Goal: Task Accomplishment & Management: Use online tool/utility

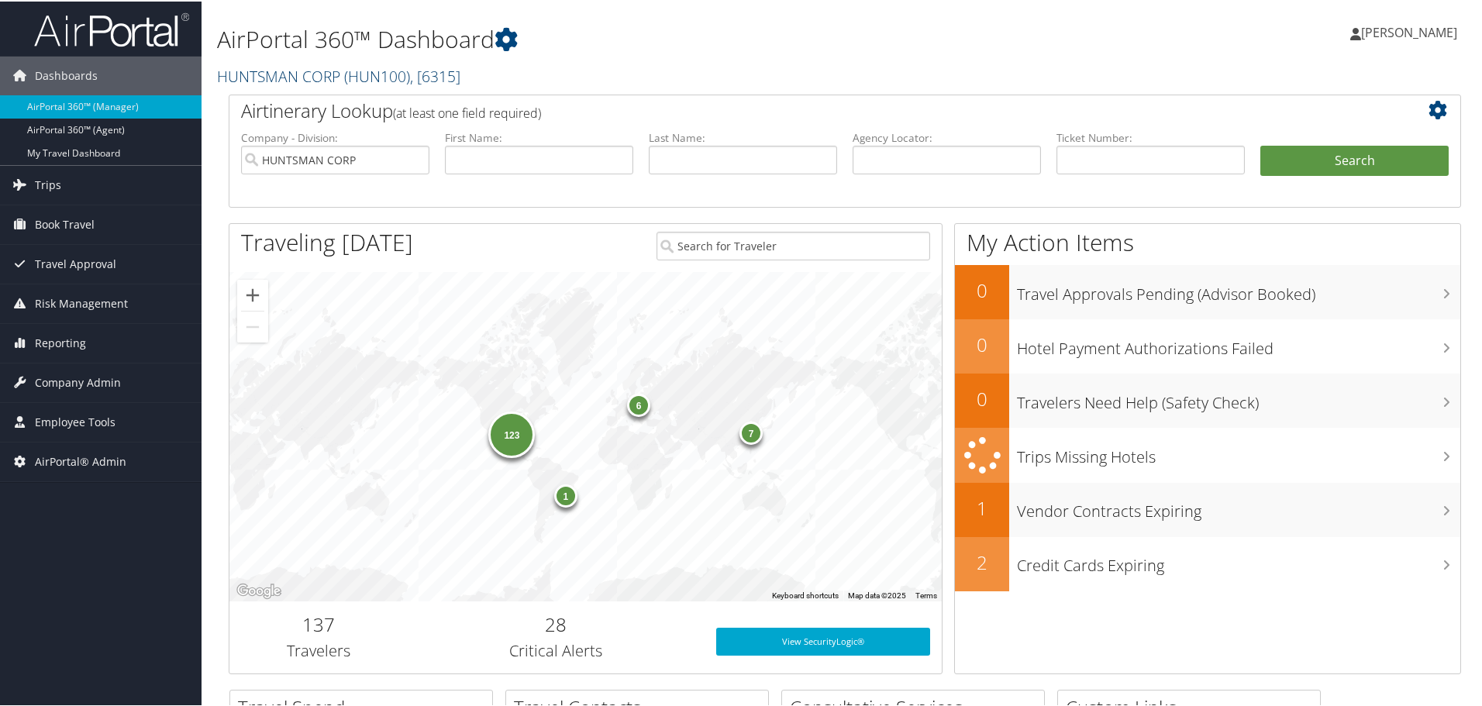
click at [250, 74] on link "HUNTSMAN CORP ( HUN100 ) , [ 6315 ]" at bounding box center [338, 74] width 243 height 21
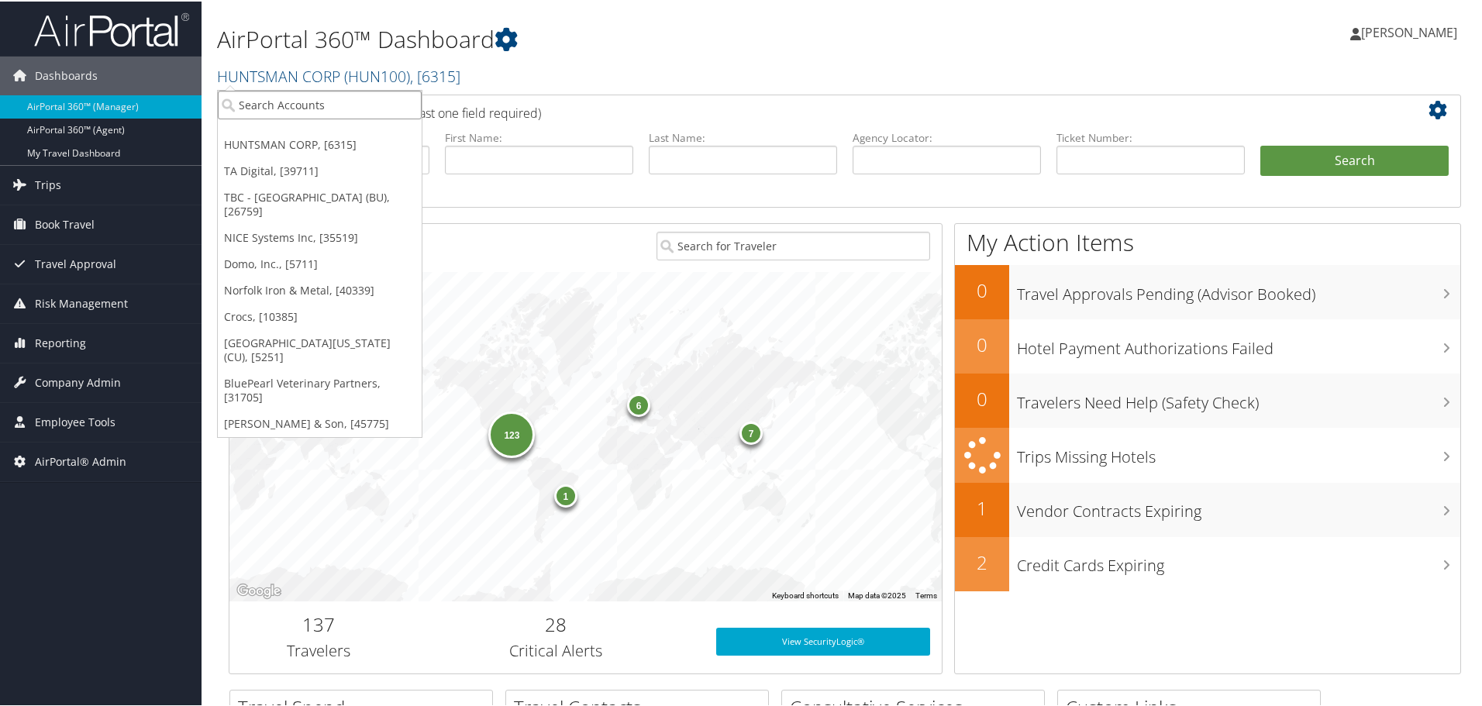
click at [274, 105] on input "search" at bounding box center [320, 103] width 204 height 29
click at [71, 339] on span "Reporting" at bounding box center [60, 341] width 51 height 39
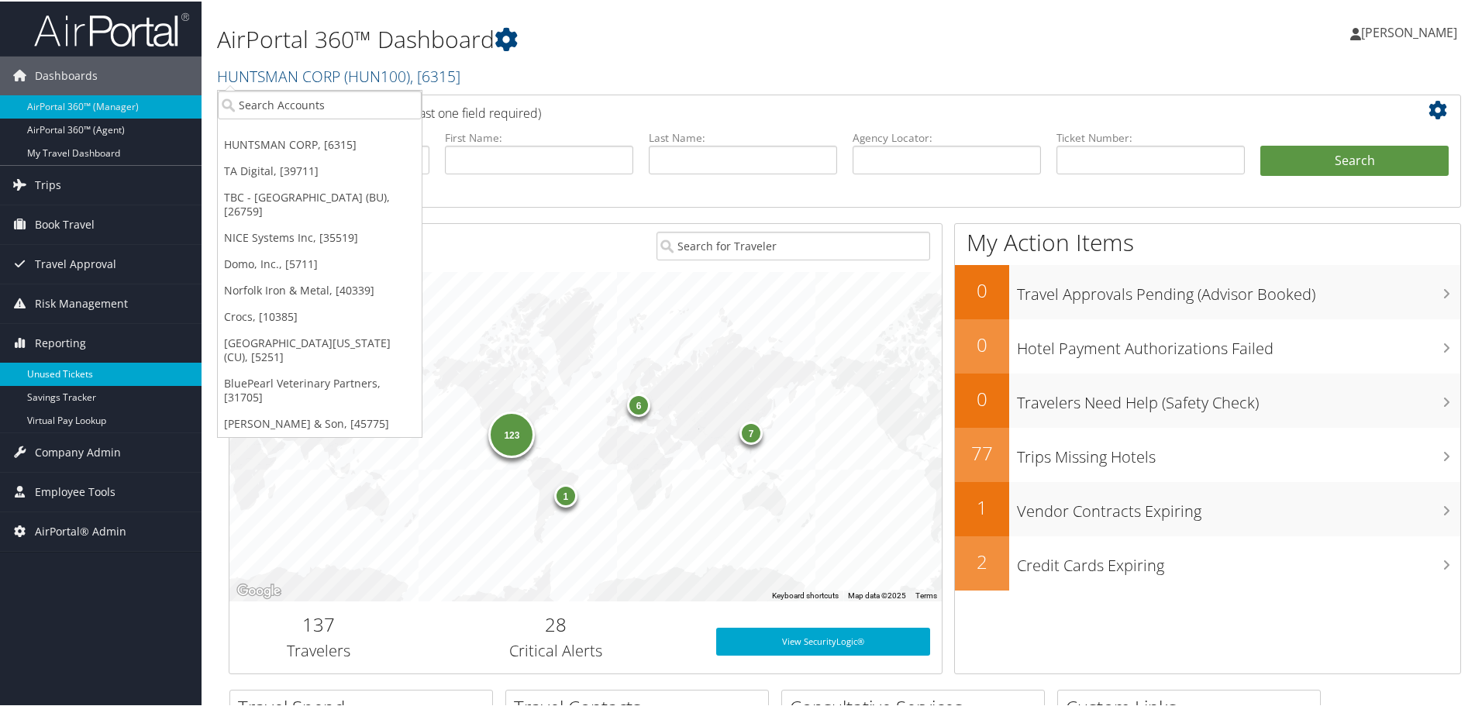
click at [74, 370] on link "Unused Tickets" at bounding box center [100, 372] width 201 height 23
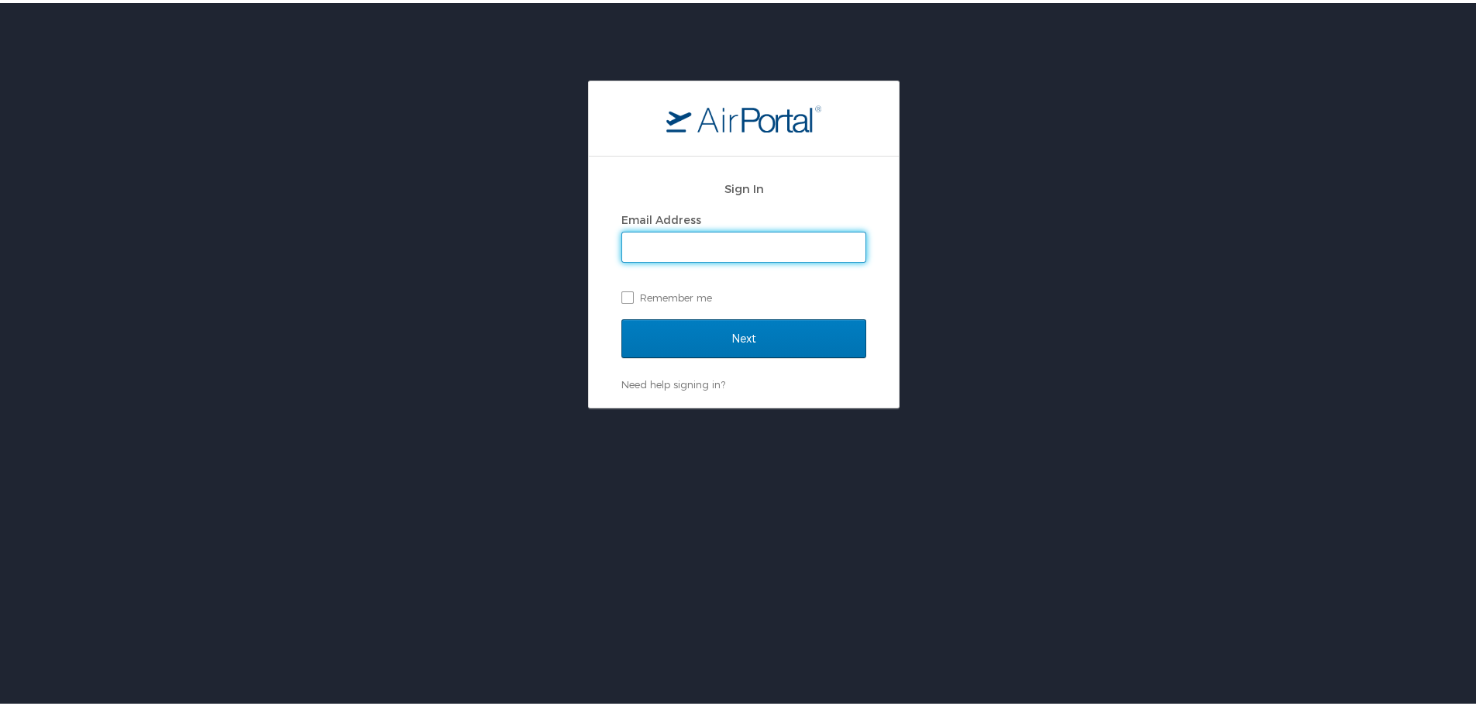
click at [721, 242] on input "Email Address" at bounding box center [743, 243] width 243 height 29
type input "[PERSON_NAME][EMAIL_ADDRESS][PERSON_NAME][DOMAIN_NAME]"
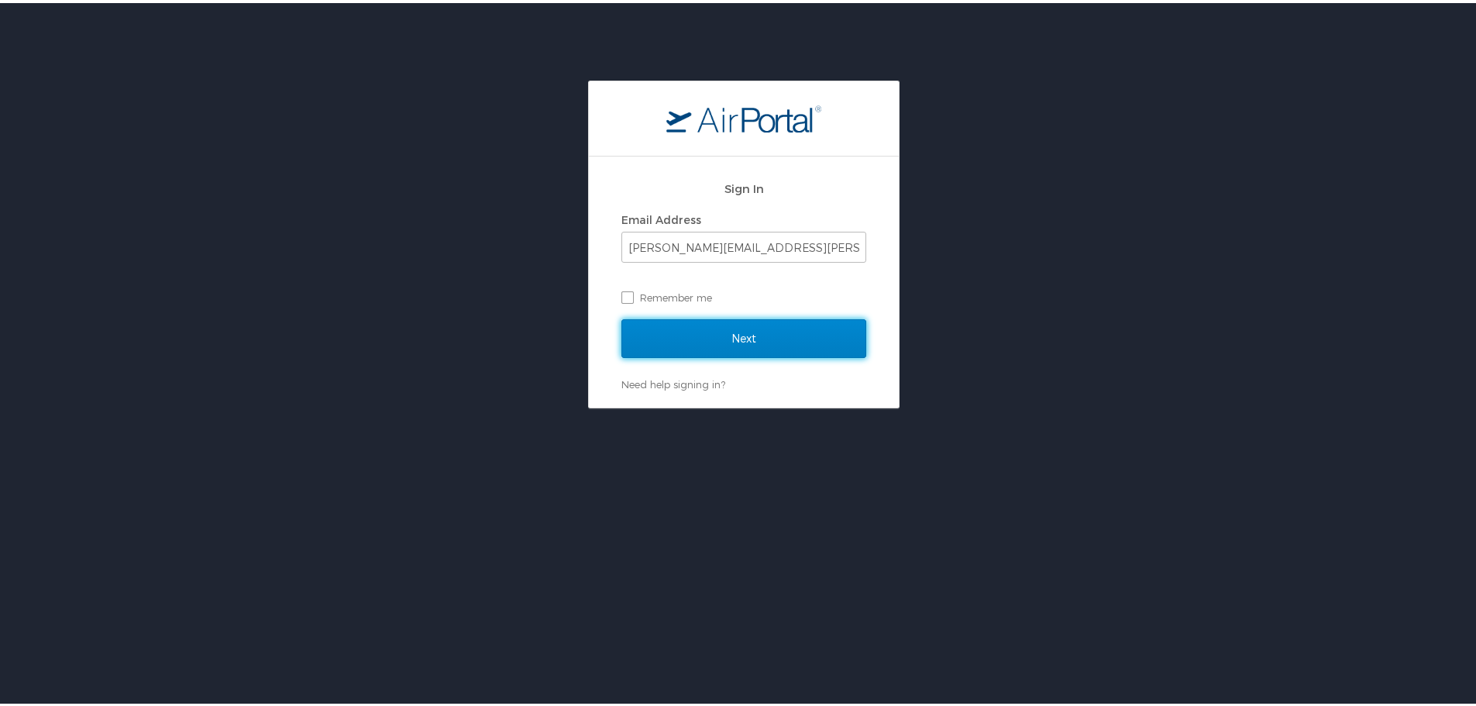
click at [732, 337] on input "Next" at bounding box center [743, 335] width 245 height 39
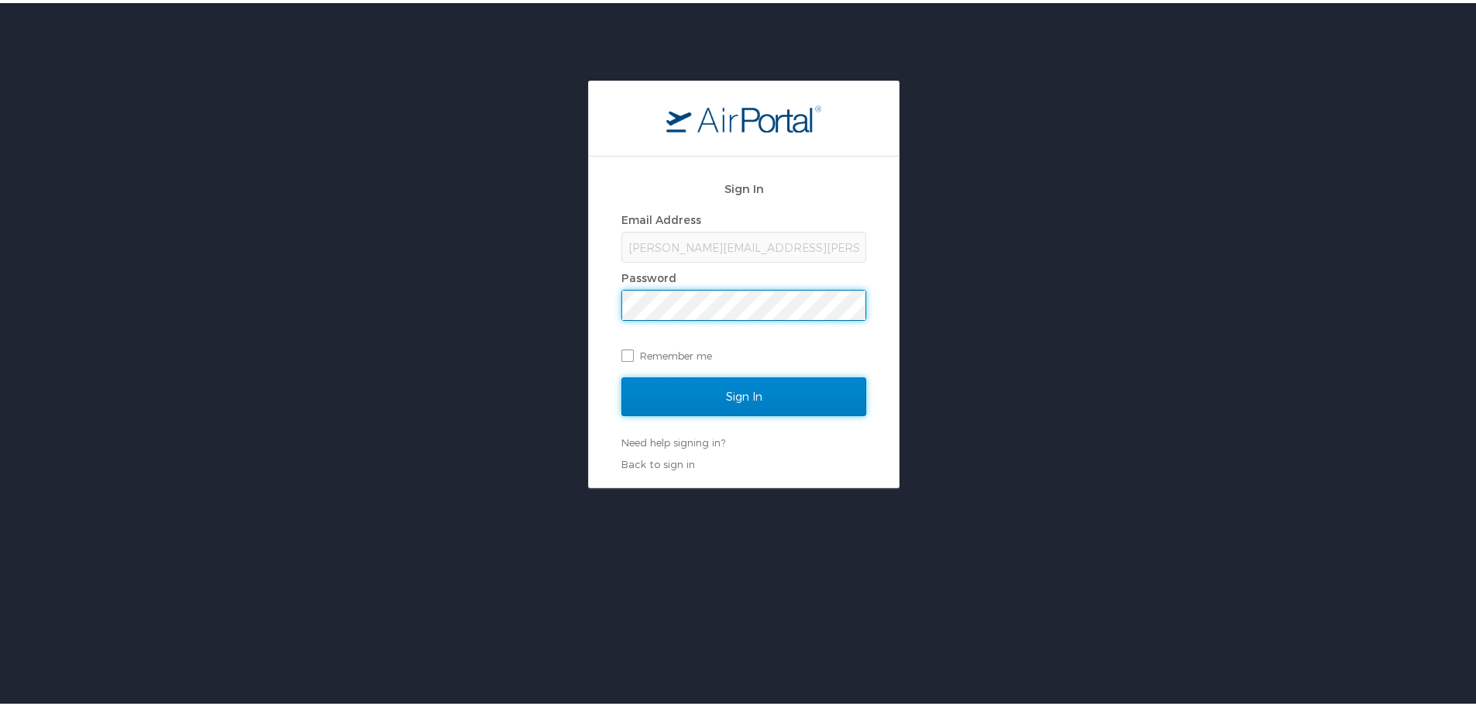
click at [745, 411] on input "Sign In" at bounding box center [743, 393] width 245 height 39
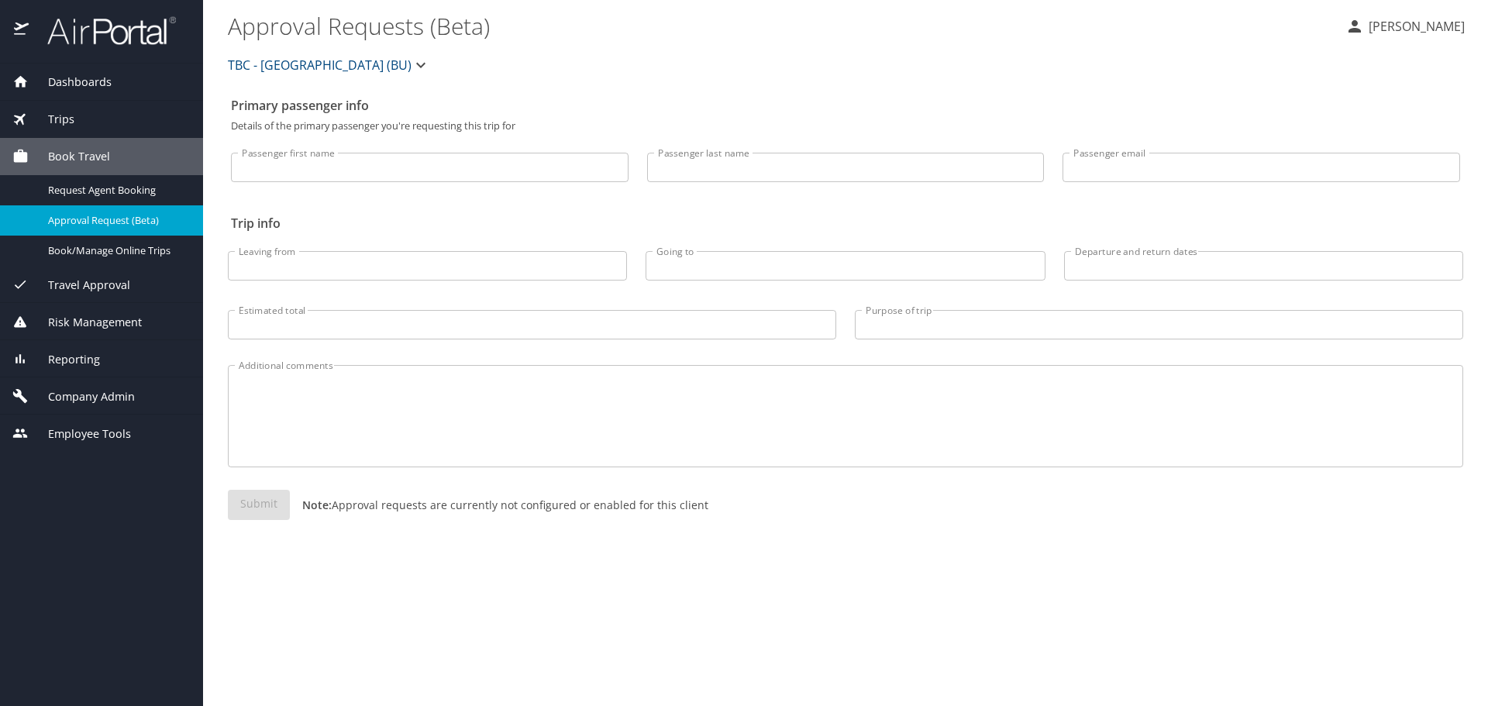
click at [416, 66] on icon "button" at bounding box center [420, 65] width 9 height 5
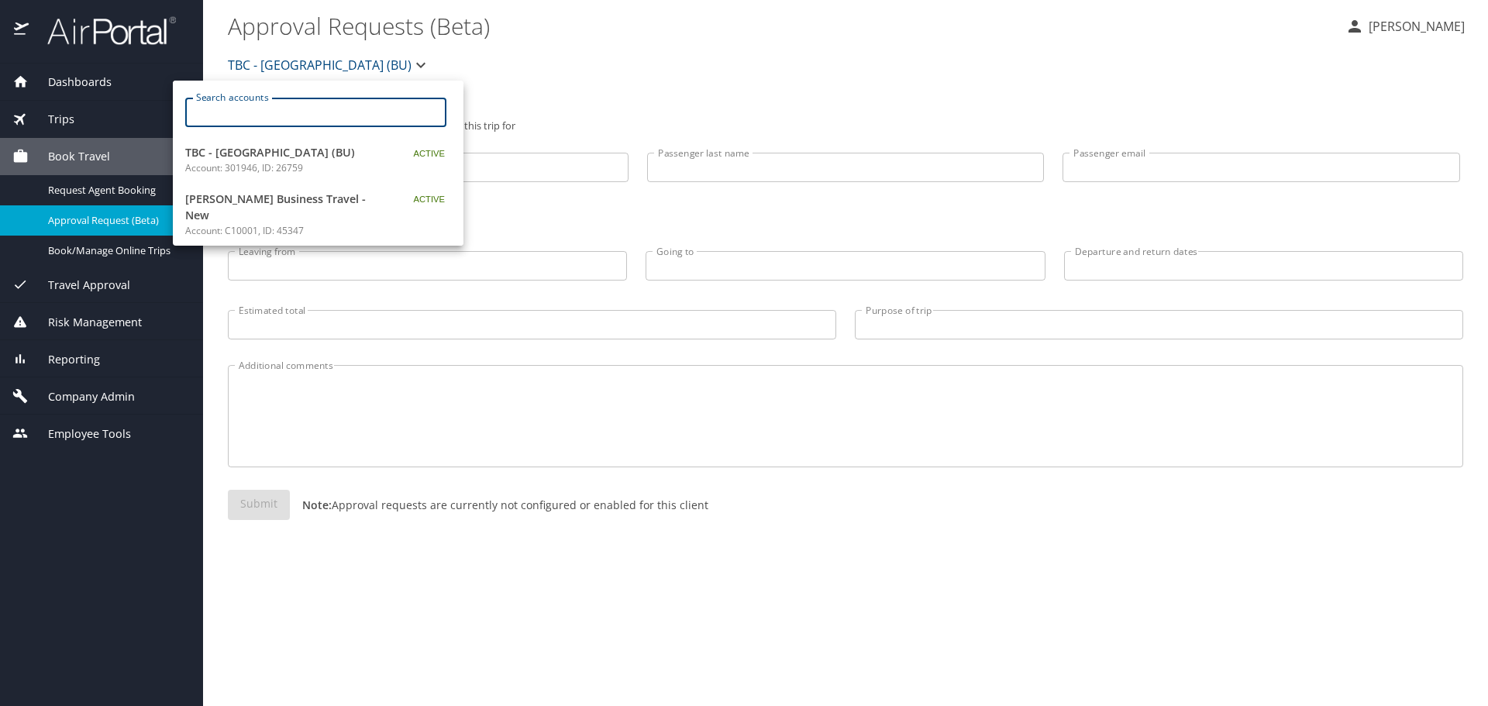
click at [297, 109] on input "Search accounts" at bounding box center [320, 112] width 251 height 29
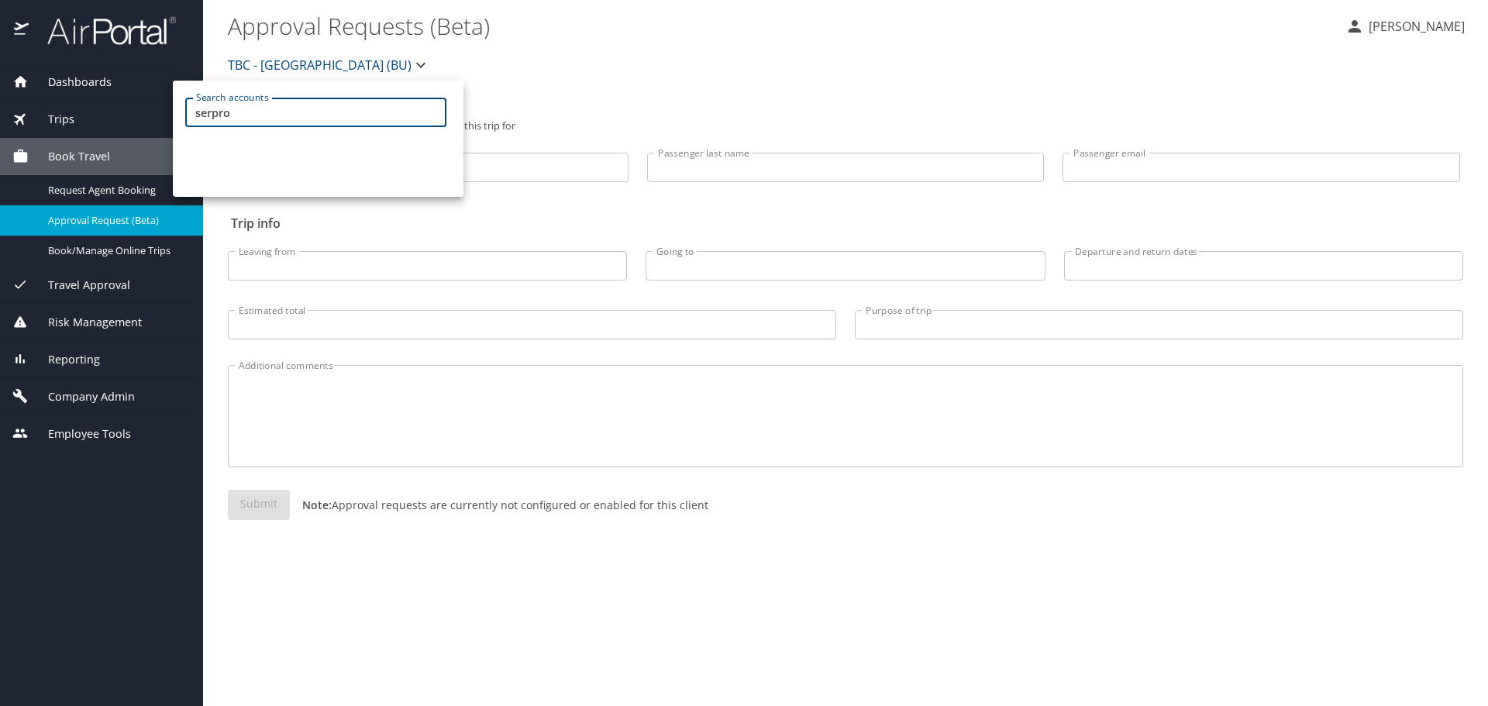
drag, startPoint x: 299, startPoint y: 116, endPoint x: 104, endPoint y: 109, distance: 195.4
click at [104, 109] on div "Search accounts serpro Search accounts" at bounding box center [744, 353] width 1488 height 706
type input "deem"
